Goal: Task Accomplishment & Management: Complete application form

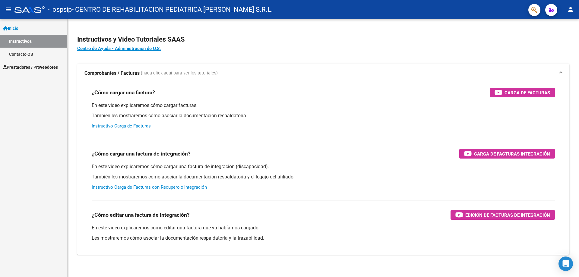
click at [40, 69] on span "Prestadores / Proveedores" at bounding box center [30, 67] width 55 height 7
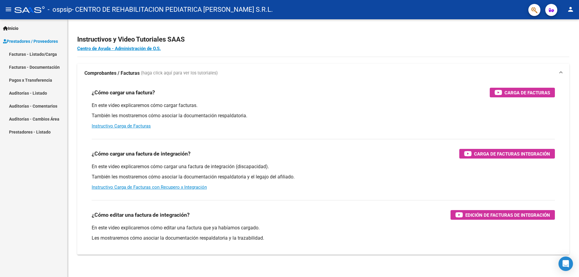
click at [47, 56] on link "Facturas - Listado/Carga" at bounding box center [33, 54] width 67 height 13
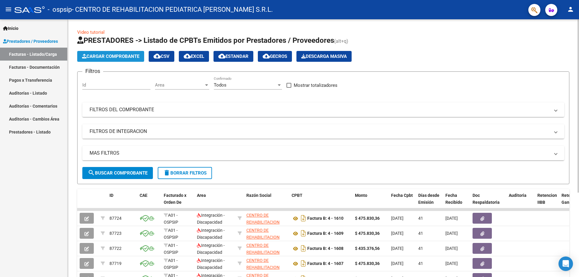
click at [122, 54] on span "Cargar Comprobante" at bounding box center [110, 56] width 57 height 5
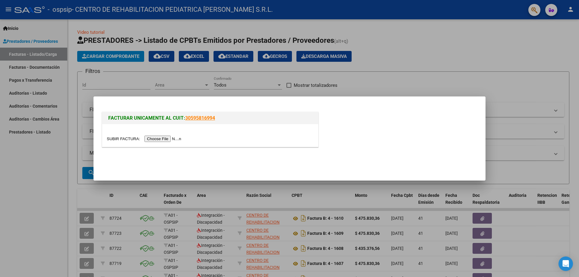
click at [169, 139] on input "file" at bounding box center [145, 139] width 76 height 6
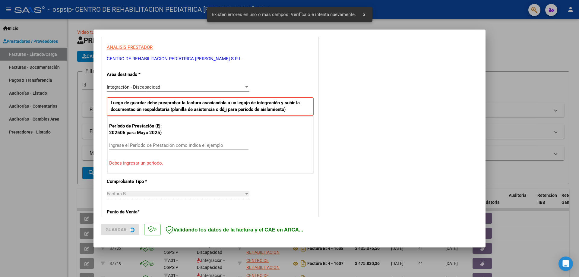
scroll to position [109, 0]
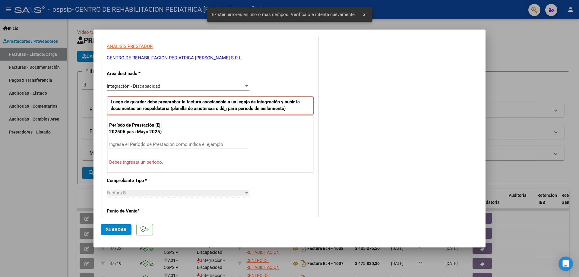
click at [155, 142] on input "Ingrese el Período de Prestación como indica el ejemplo" at bounding box center [178, 144] width 139 height 5
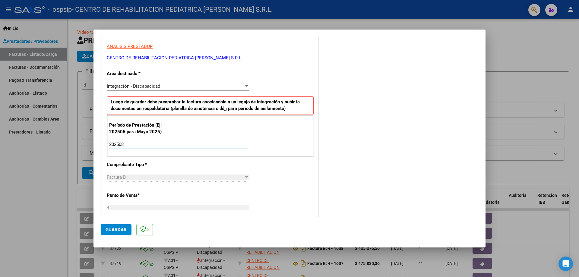
type input "202508"
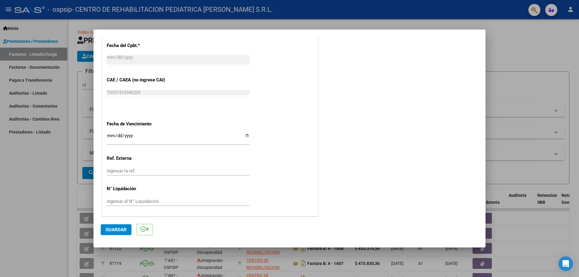
scroll to position [351, 0]
click at [245, 134] on input "Ingresar la fecha" at bounding box center [178, 137] width 143 height 10
type input "[DATE]"
click at [121, 229] on span "Guardar" at bounding box center [116, 229] width 21 height 5
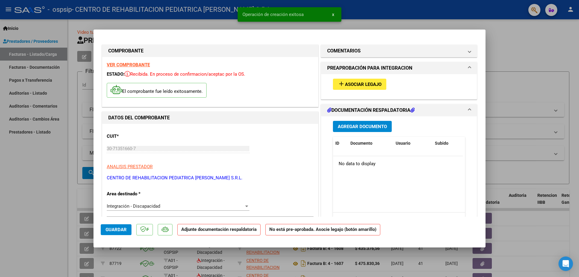
click at [368, 81] on button "add Asociar Legajo" at bounding box center [359, 84] width 53 height 11
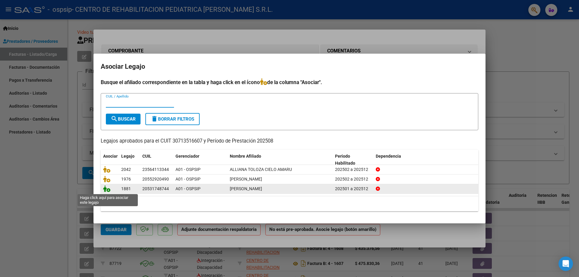
click at [109, 190] on icon at bounding box center [106, 188] width 7 height 7
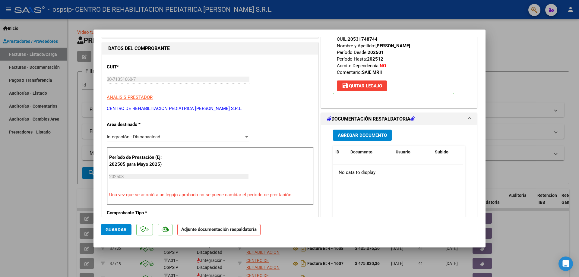
scroll to position [90, 0]
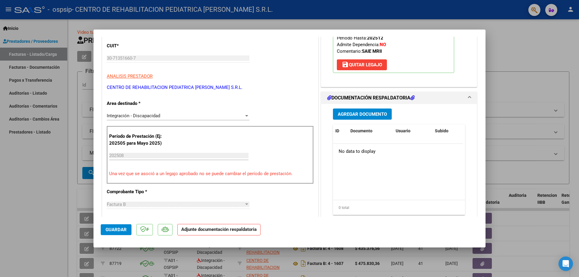
click at [362, 114] on span "Agregar Documento" at bounding box center [362, 114] width 49 height 5
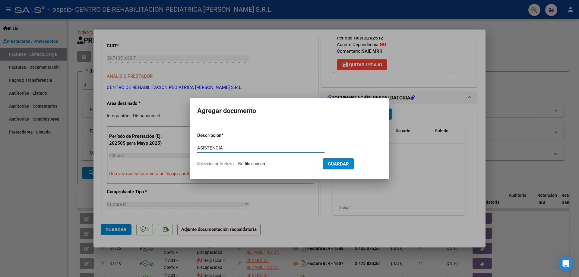
type input "ASISTENCIA"
click at [248, 160] on form "Descripcion * ASISTENCIA Escriba aquí una descripcion Seleccionar Archivo Guard…" at bounding box center [289, 150] width 185 height 44
click at [252, 163] on input "Seleccionar Archivo" at bounding box center [278, 164] width 80 height 6
type input "C:\fakepath\202507151127.pdf.pdf"
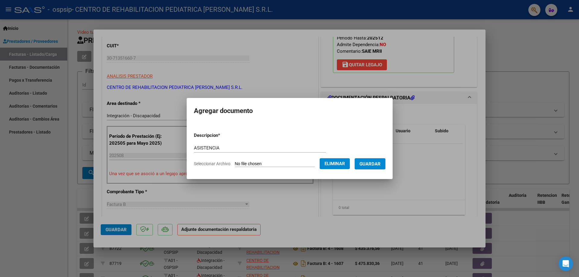
click at [381, 164] on span "Guardar" at bounding box center [369, 163] width 21 height 5
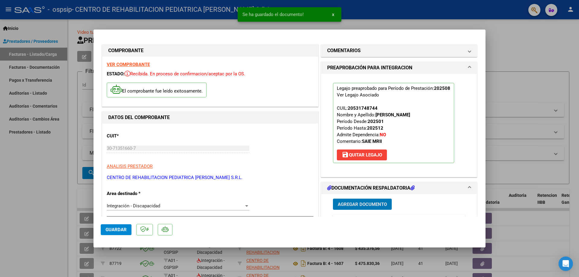
scroll to position [0, 0]
click at [117, 225] on button "Guardar" at bounding box center [116, 229] width 31 height 11
click at [547, 70] on div at bounding box center [289, 138] width 579 height 277
type input "$ 0,00"
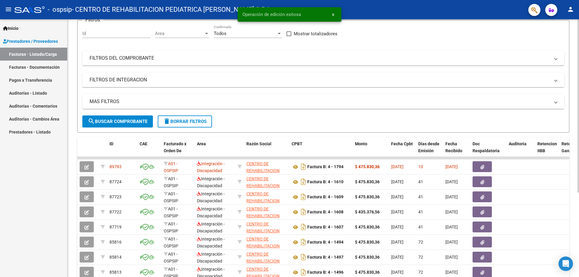
scroll to position [60, 0]
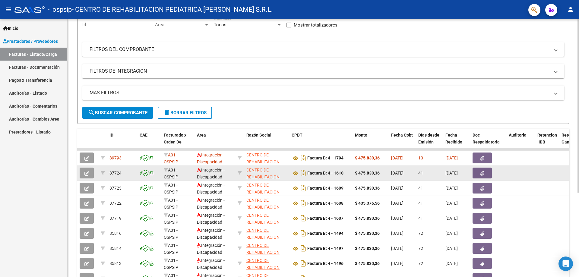
click at [484, 172] on button "button" at bounding box center [481, 173] width 19 height 11
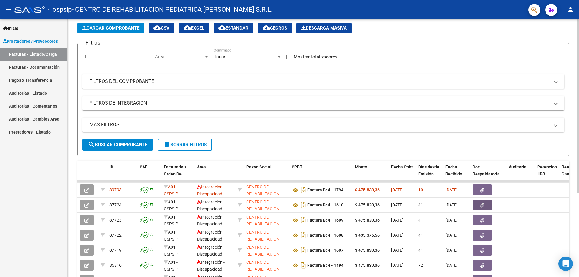
scroll to position [0, 0]
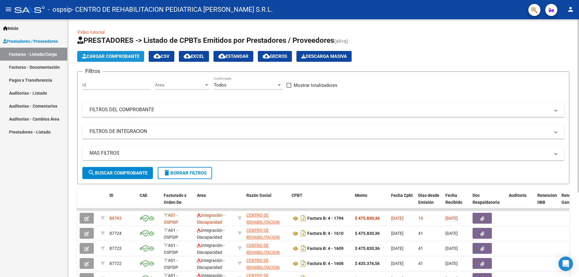
click at [122, 54] on span "Cargar Comprobante" at bounding box center [110, 56] width 57 height 5
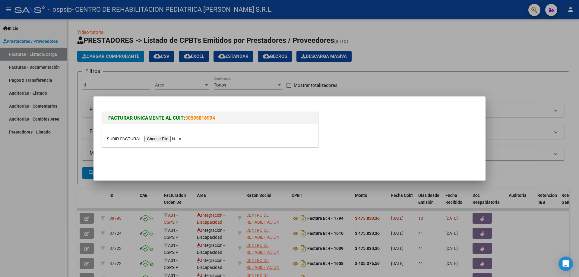
click at [174, 138] on input "file" at bounding box center [145, 139] width 76 height 6
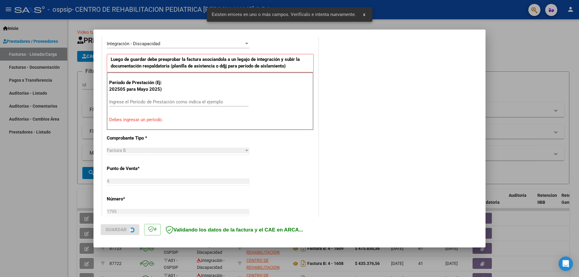
scroll to position [151, 0]
click at [157, 101] on input "Ingrese el Período de Prestación como indica el ejemplo" at bounding box center [178, 101] width 139 height 5
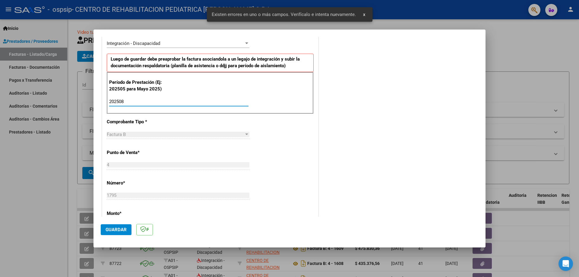
type input "202508"
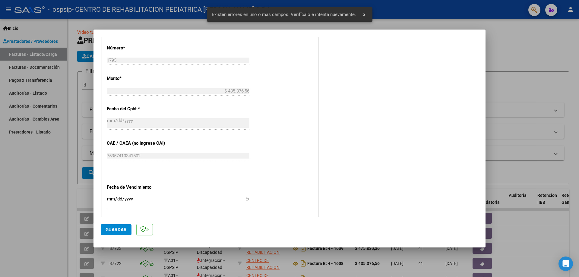
scroll to position [332, 0]
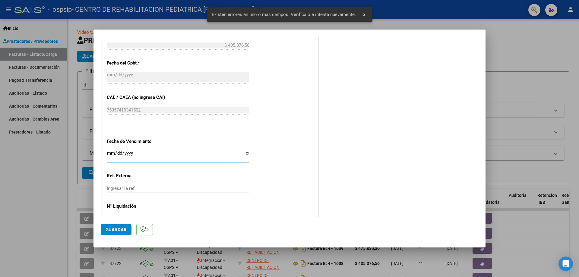
click at [244, 153] on input "Ingresar la fecha" at bounding box center [178, 156] width 143 height 10
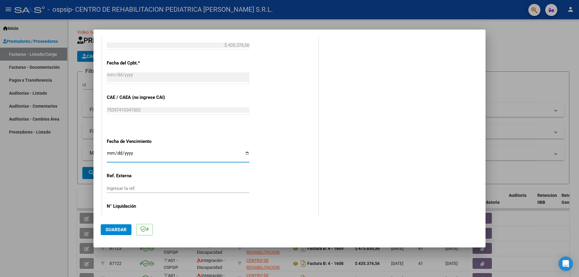
type input "[DATE]"
click at [121, 230] on span "Guardar" at bounding box center [116, 229] width 21 height 5
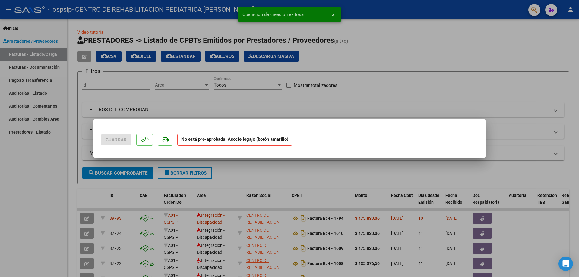
scroll to position [0, 0]
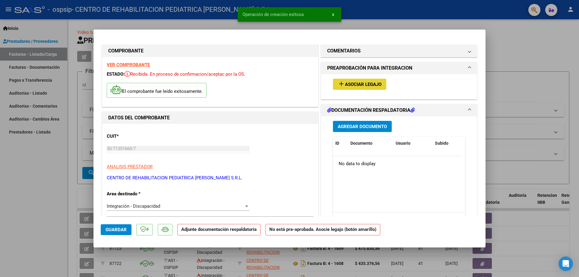
click at [366, 82] on span "Asociar Legajo" at bounding box center [363, 84] width 36 height 5
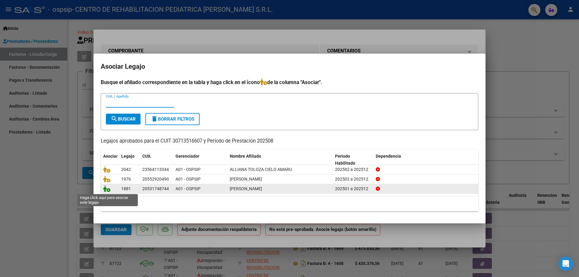
click at [109, 189] on icon at bounding box center [106, 188] width 7 height 7
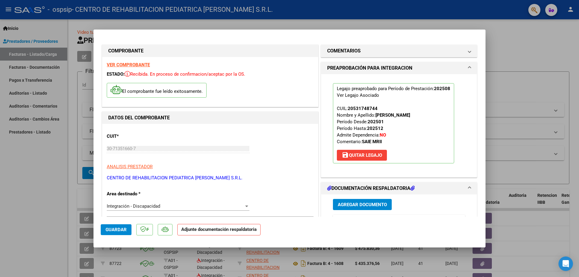
click at [358, 203] on span "Agregar Documento" at bounding box center [362, 204] width 49 height 5
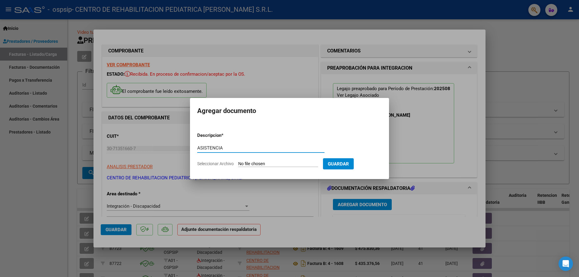
type input "ASISTENCIA"
click at [289, 163] on input "Seleccionar Archivo" at bounding box center [278, 164] width 80 height 6
type input "C:\fakepath\202507151431.pdf.pdf"
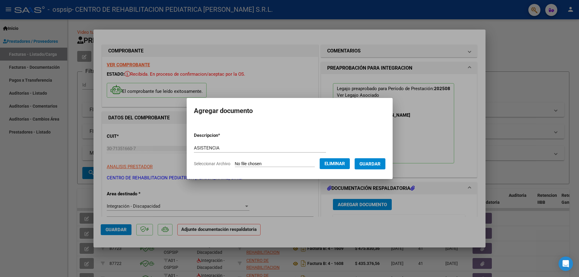
click at [381, 163] on span "Guardar" at bounding box center [369, 163] width 21 height 5
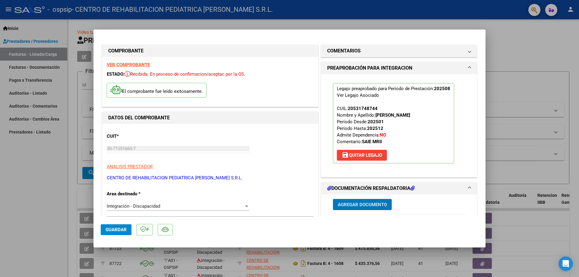
click at [115, 227] on span "Guardar" at bounding box center [116, 229] width 21 height 5
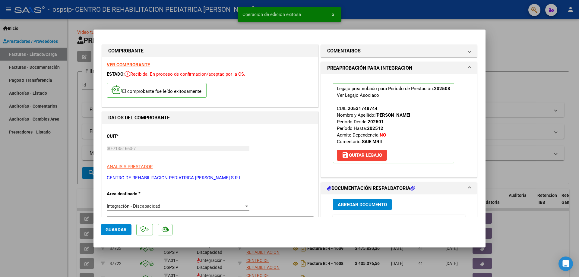
click at [507, 47] on div at bounding box center [289, 138] width 579 height 277
type input "$ 0,00"
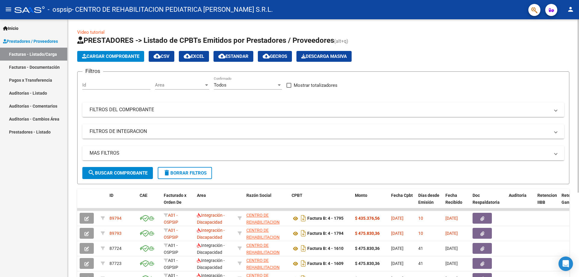
click at [134, 54] on span "Cargar Comprobante" at bounding box center [110, 56] width 57 height 5
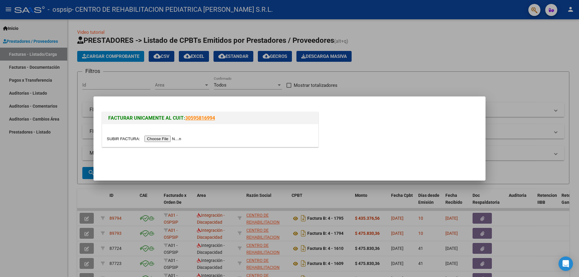
click at [172, 141] on input "file" at bounding box center [145, 139] width 76 height 6
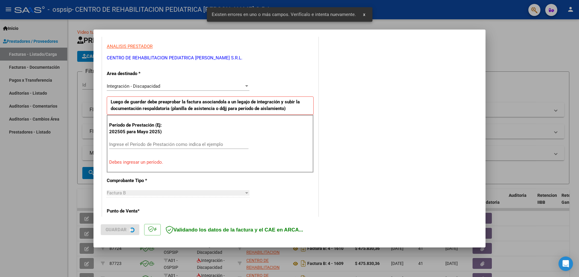
scroll to position [129, 0]
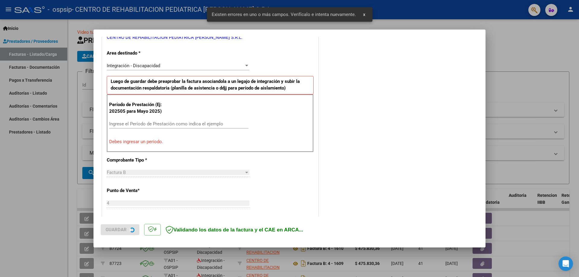
click at [141, 122] on input "Ingrese el Período de Prestación como indica el ejemplo" at bounding box center [178, 123] width 139 height 5
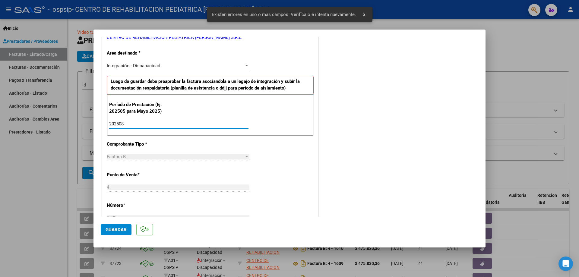
type input "202508"
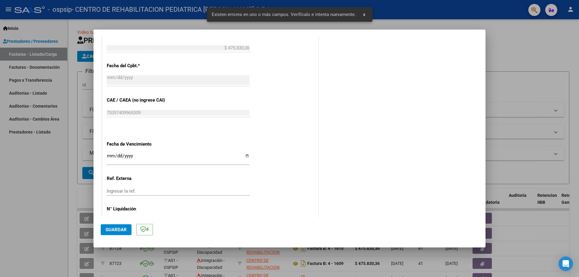
scroll to position [340, 0]
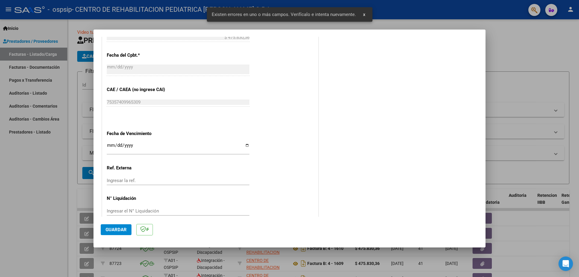
click at [243, 145] on input "Ingresar la fecha" at bounding box center [178, 148] width 143 height 10
click at [246, 147] on input "Ingresar la fecha" at bounding box center [178, 148] width 143 height 10
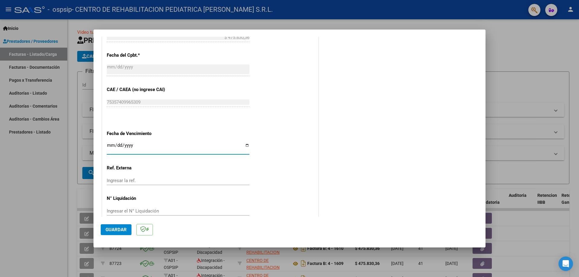
type input "[DATE]"
click at [121, 228] on span "Guardar" at bounding box center [116, 229] width 21 height 5
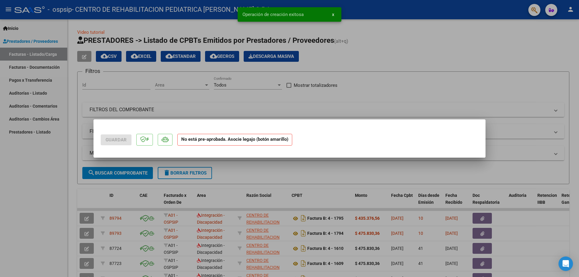
scroll to position [0, 0]
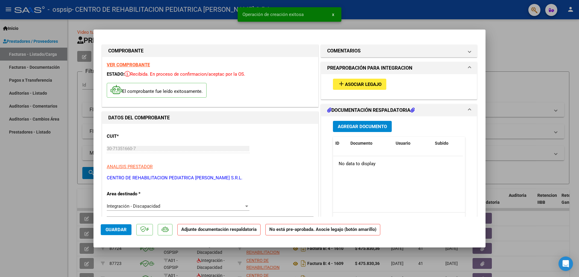
click at [365, 86] on span "Asociar Legajo" at bounding box center [363, 84] width 36 height 5
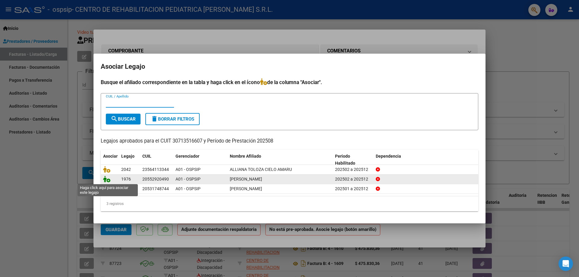
click at [105, 180] on icon at bounding box center [106, 179] width 7 height 7
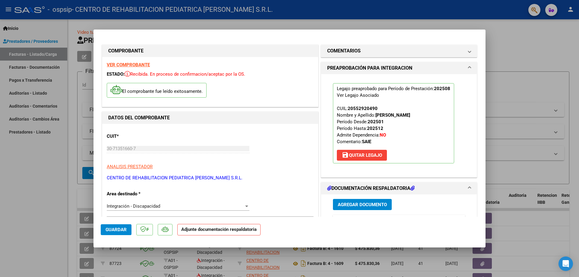
click at [357, 197] on div "Agregar Documento ID Documento Usuario Subido Acción No data to display 0 total…" at bounding box center [398, 254] width 141 height 120
click at [355, 206] on span "Agregar Documento" at bounding box center [362, 204] width 49 height 5
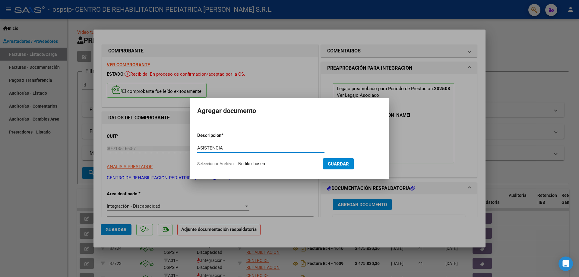
type input "ASISTENCIA"
click at [303, 165] on input "Seleccionar Archivo" at bounding box center [278, 164] width 80 height 6
type input "C:\fakepath\202507151124.pdf.pdf"
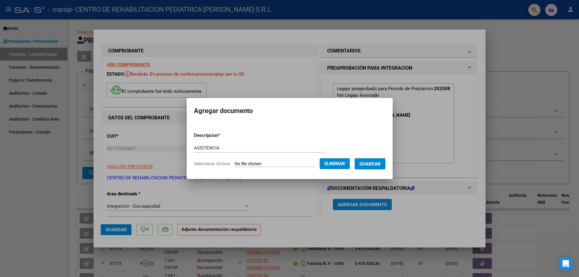
click at [381, 163] on span "Guardar" at bounding box center [369, 163] width 21 height 5
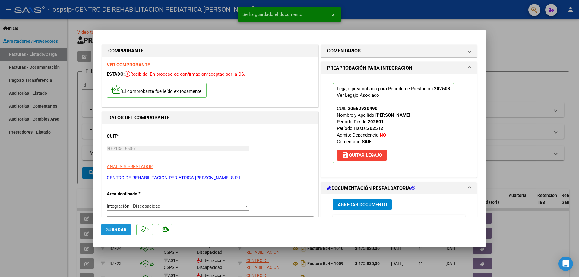
click at [117, 228] on span "Guardar" at bounding box center [116, 229] width 21 height 5
click at [544, 70] on div at bounding box center [289, 138] width 579 height 277
type input "$ 0,00"
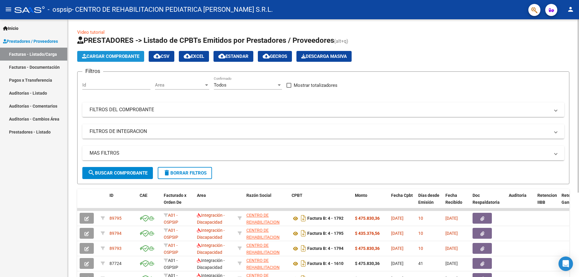
click at [120, 57] on span "Cargar Comprobante" at bounding box center [110, 56] width 57 height 5
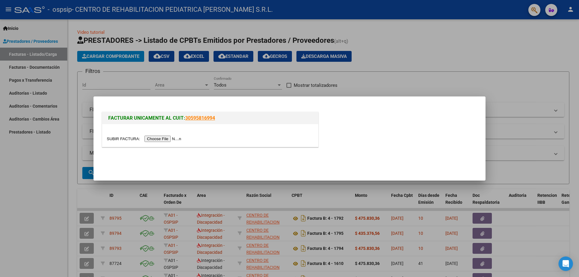
click at [171, 138] on input "file" at bounding box center [145, 139] width 76 height 6
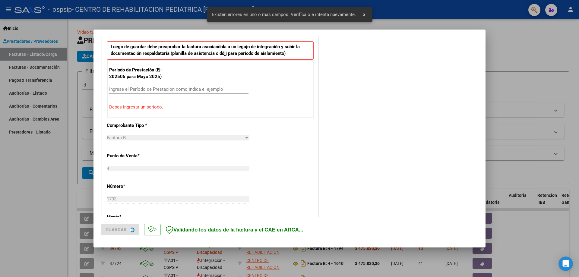
scroll to position [169, 0]
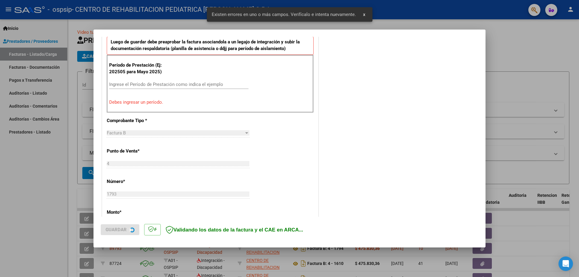
click at [146, 83] on input "Ingrese el Período de Prestación como indica el ejemplo" at bounding box center [178, 84] width 139 height 5
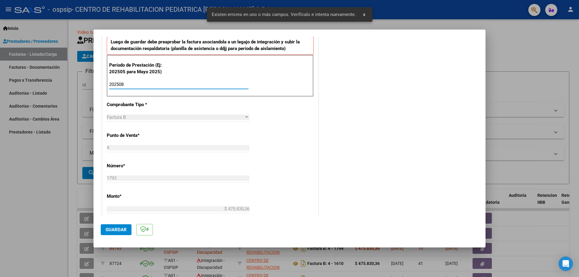
type input "202508"
click at [286, 150] on div "CUIT * 30-71351660-7 Ingresar CUIT ANALISIS PRESTADOR CENTRO DE REHABILITACION …" at bounding box center [210, 171] width 216 height 454
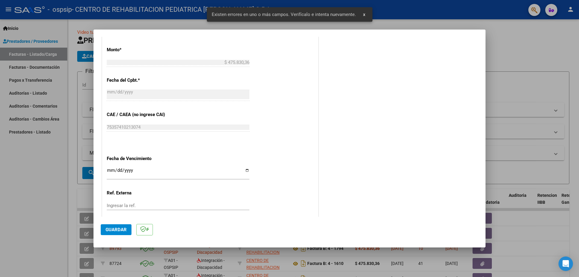
scroll to position [351, 0]
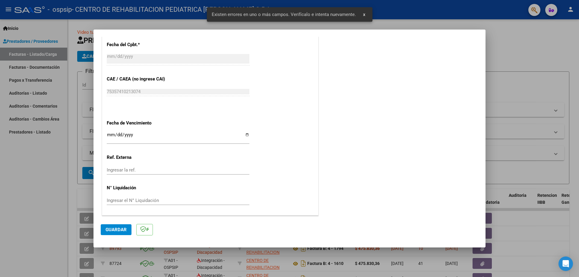
click at [246, 134] on input "Ingresar la fecha" at bounding box center [178, 137] width 143 height 10
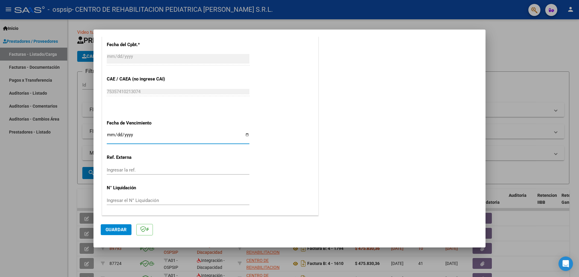
type input "[DATE]"
click at [117, 229] on span "Guardar" at bounding box center [116, 229] width 21 height 5
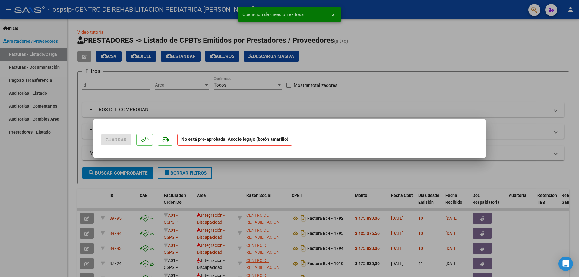
scroll to position [0, 0]
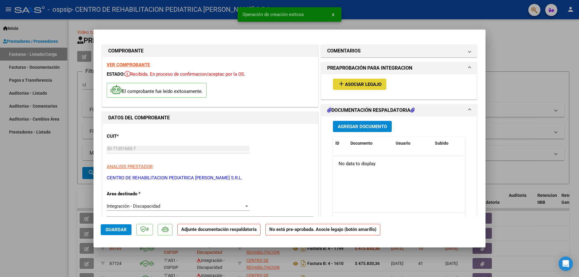
click at [366, 81] on span "add Asociar Legajo" at bounding box center [360, 83] width 44 height 5
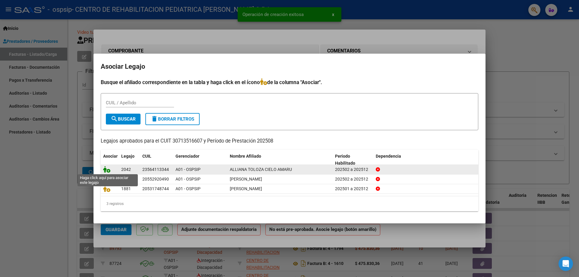
click at [105, 169] on icon at bounding box center [106, 169] width 7 height 7
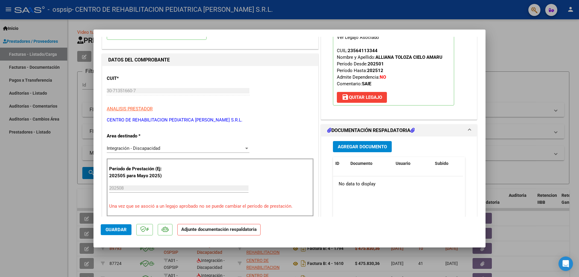
scroll to position [60, 0]
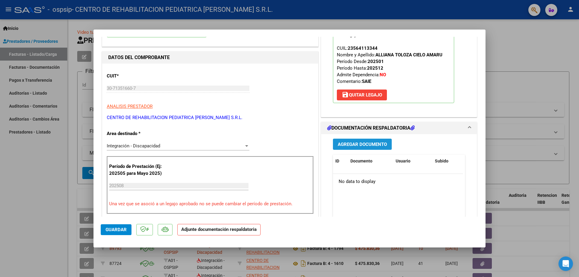
click at [371, 144] on span "Agregar Documento" at bounding box center [362, 144] width 49 height 5
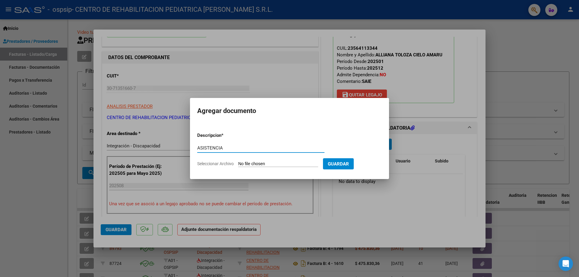
type input "ASISTENCIA"
click at [262, 160] on form "Descripcion * ASISTENCIA Escriba aquí una descripcion Seleccionar Archivo Guard…" at bounding box center [289, 150] width 185 height 44
click at [264, 164] on input "Seleccionar Archivo" at bounding box center [278, 164] width 80 height 6
type input "C:\fakepath\202507151123.pdf.pdf"
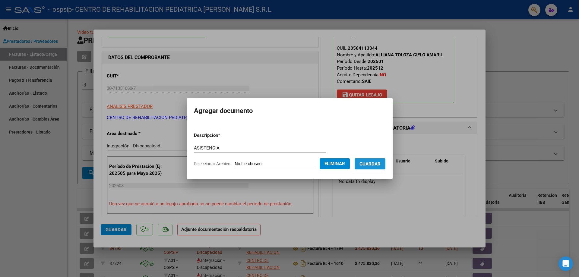
click at [383, 169] on button "Guardar" at bounding box center [370, 163] width 31 height 11
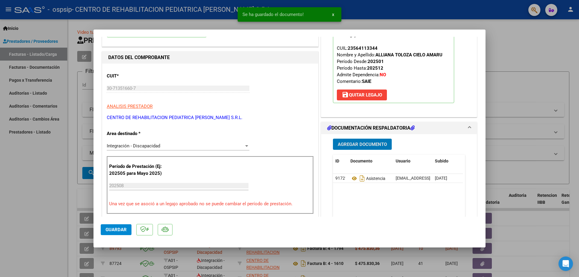
click at [124, 231] on span "Guardar" at bounding box center [116, 229] width 21 height 5
click at [507, 53] on div at bounding box center [289, 138] width 579 height 277
type input "$ 0,00"
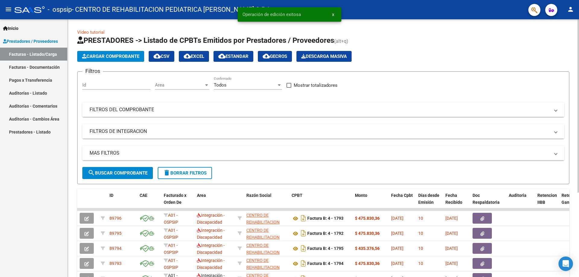
scroll to position [30, 0]
